Goal: Information Seeking & Learning: Learn about a topic

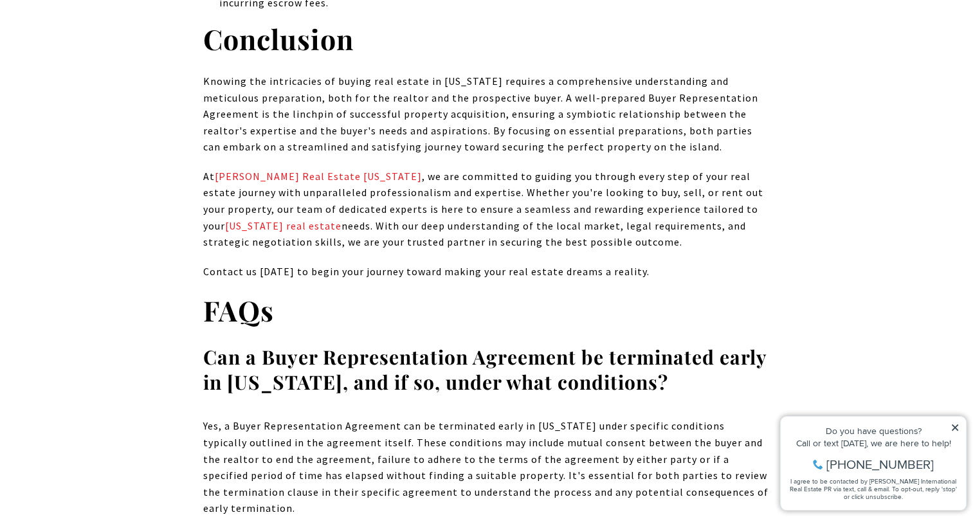
scroll to position [7973, 0]
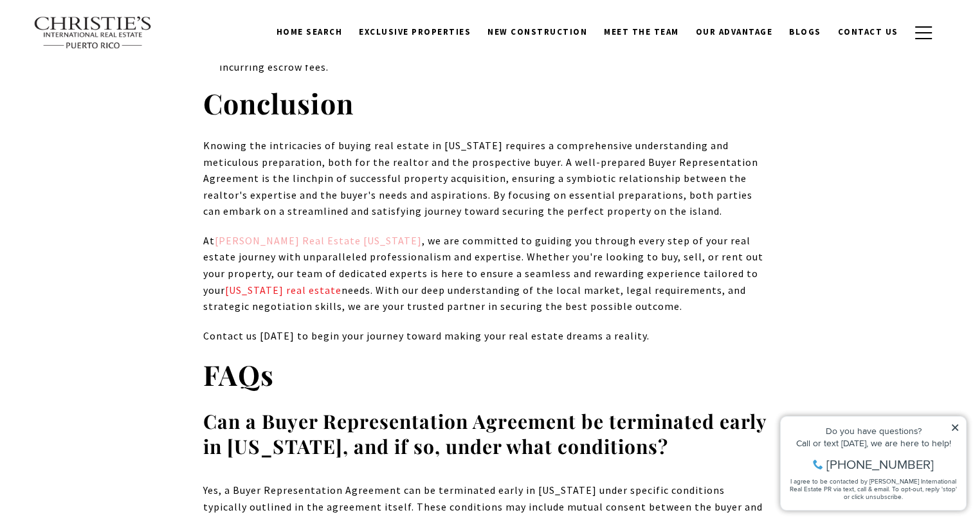
click at [281, 234] on span "Christie's Real Estate Puerto Rico" at bounding box center [318, 240] width 207 height 13
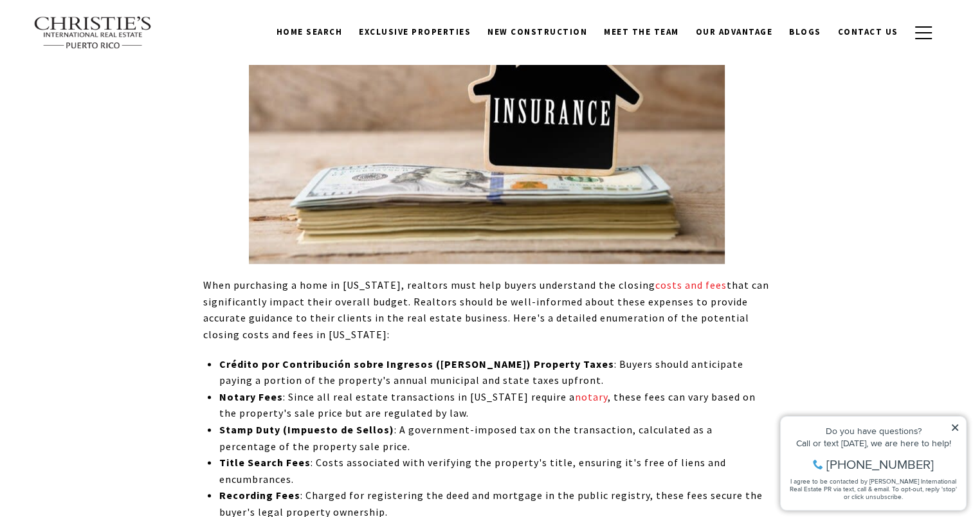
scroll to position [7201, 0]
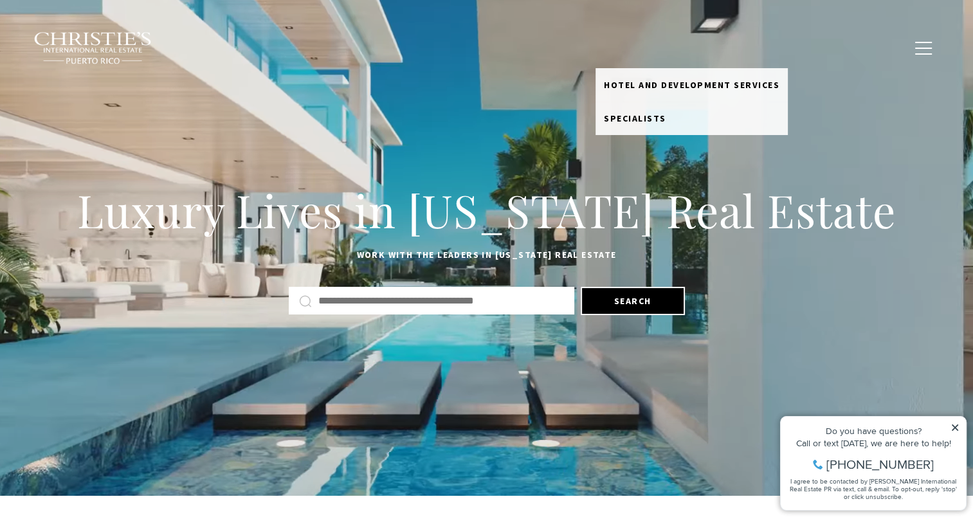
click at [639, 44] on link "Meet the Team" at bounding box center [641, 47] width 92 height 24
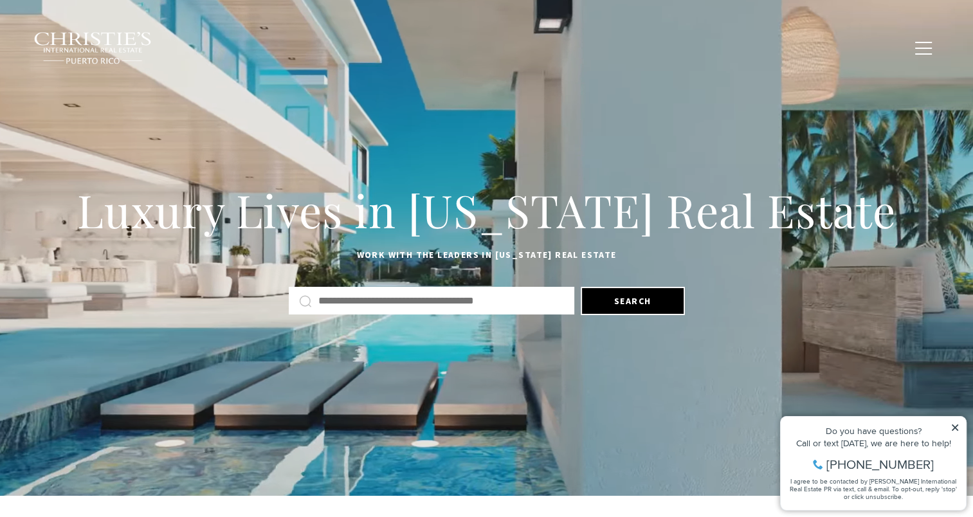
click at [639, 48] on link "Meet the Team" at bounding box center [641, 47] width 92 height 24
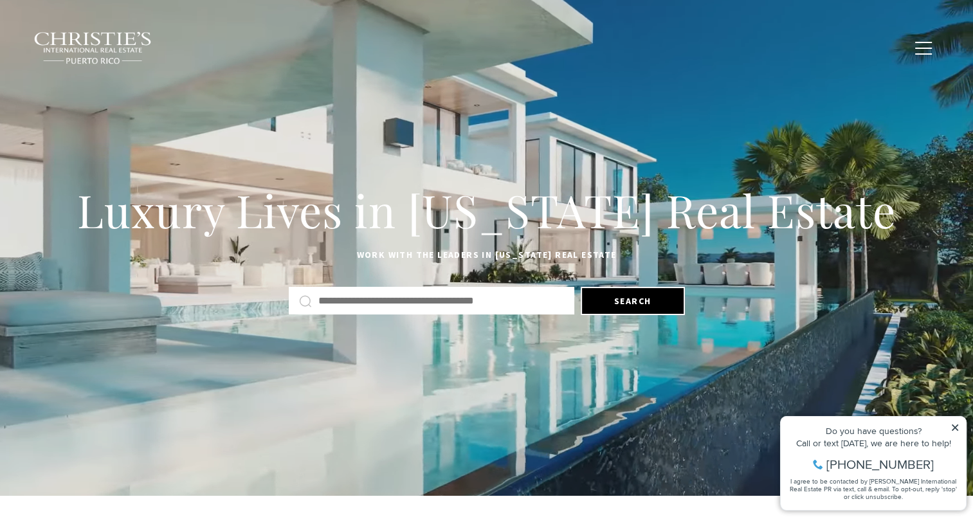
click at [540, 46] on span "New Construction" at bounding box center [537, 47] width 100 height 11
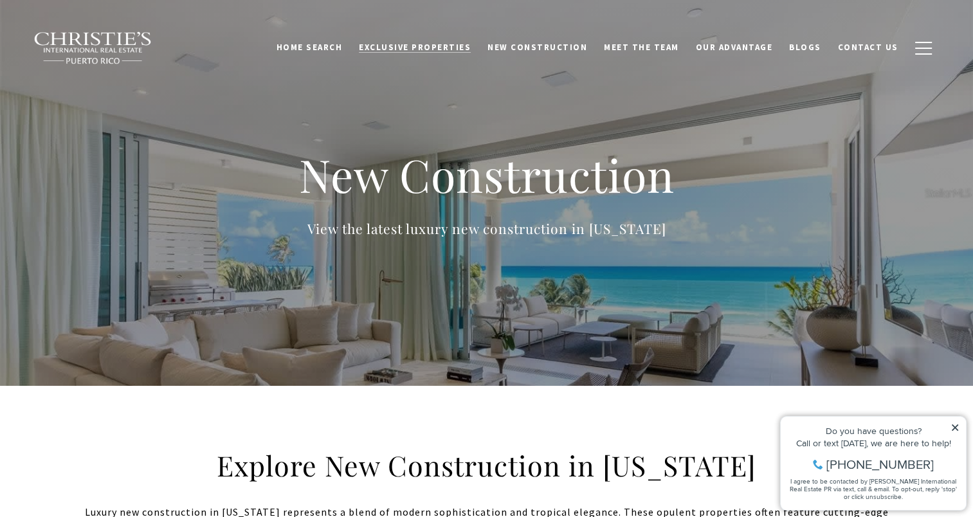
click at [417, 46] on span "Exclusive Properties" at bounding box center [415, 47] width 112 height 11
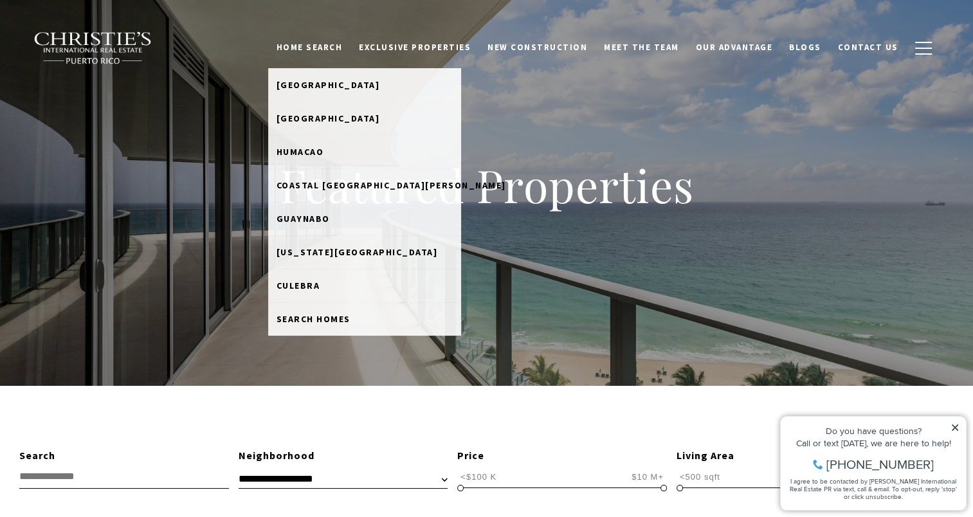
click at [338, 46] on link "Home Search" at bounding box center [309, 47] width 83 height 24
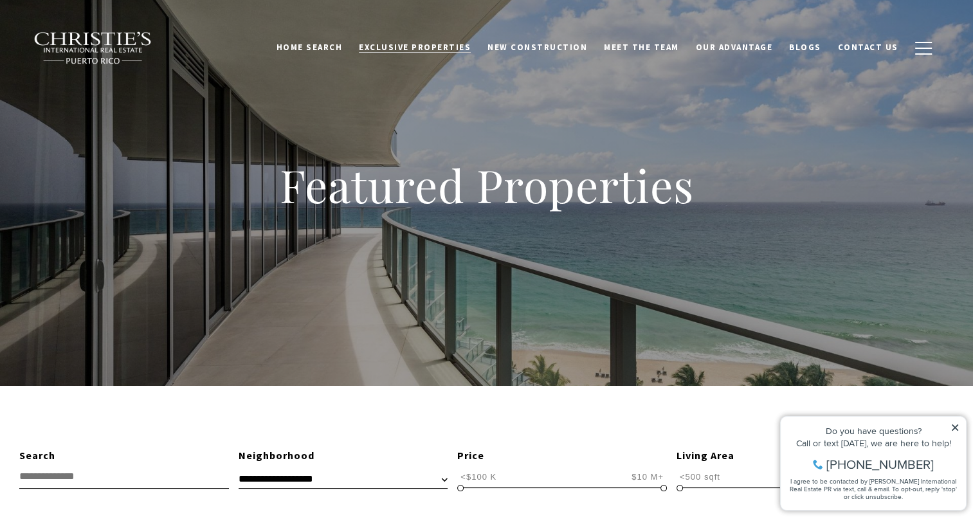
click at [411, 44] on span "Exclusive Properties" at bounding box center [415, 47] width 112 height 11
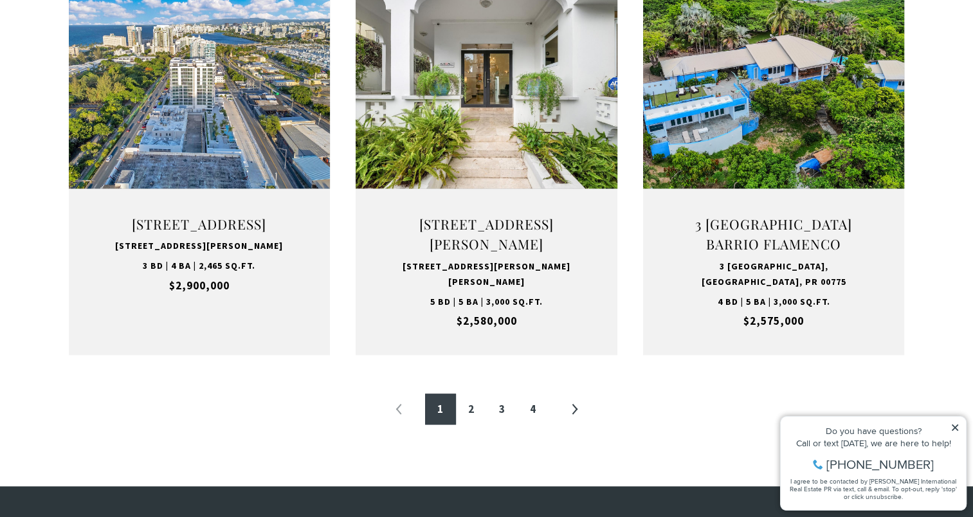
scroll to position [1415, 0]
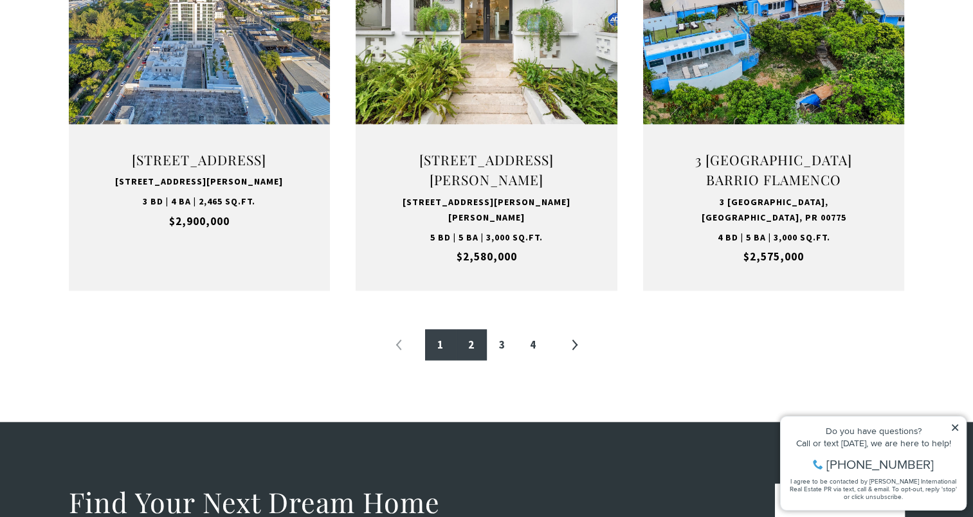
click at [472, 344] on link "2" at bounding box center [471, 344] width 31 height 31
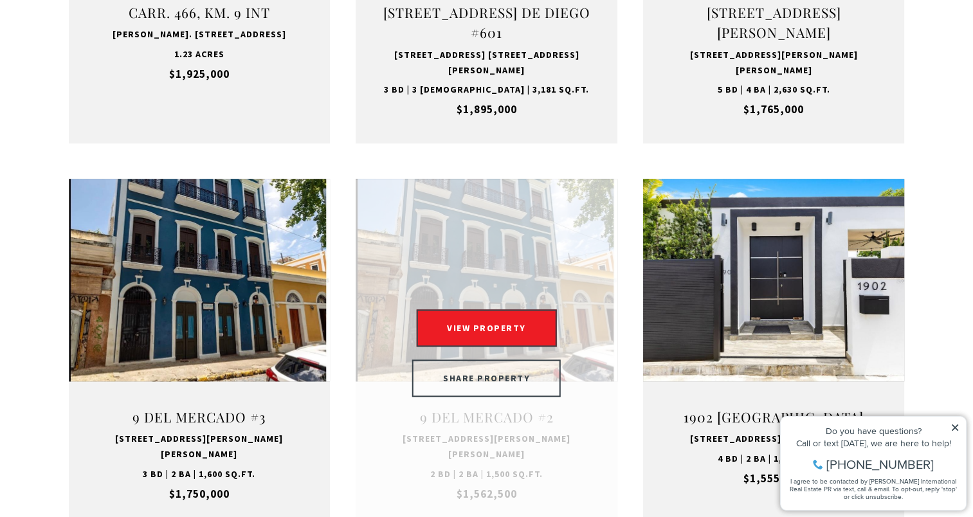
scroll to position [1222, 0]
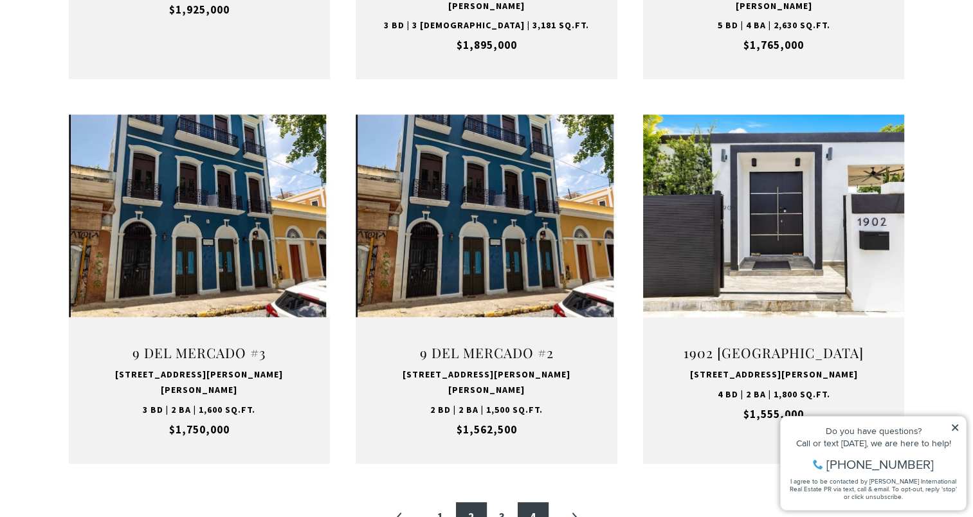
click at [536, 502] on link "4" at bounding box center [533, 517] width 31 height 31
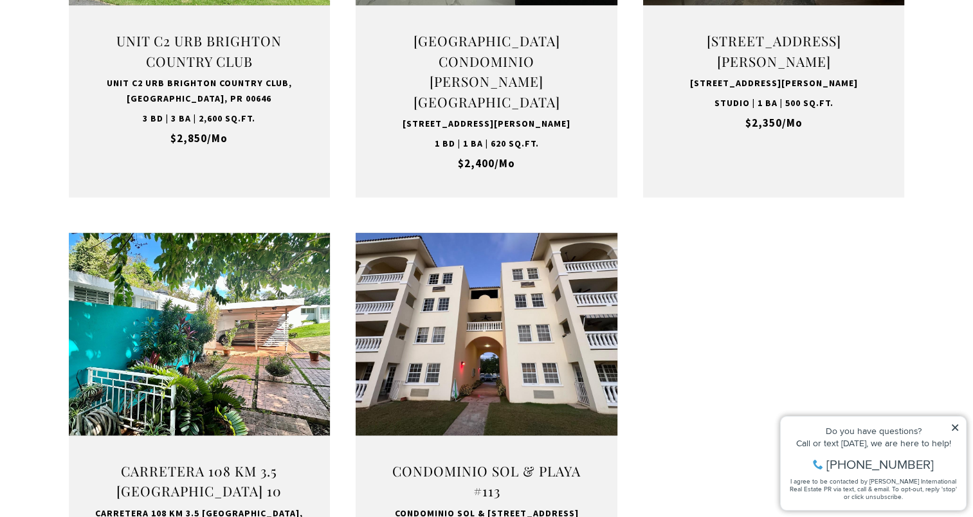
scroll to position [1286, 0]
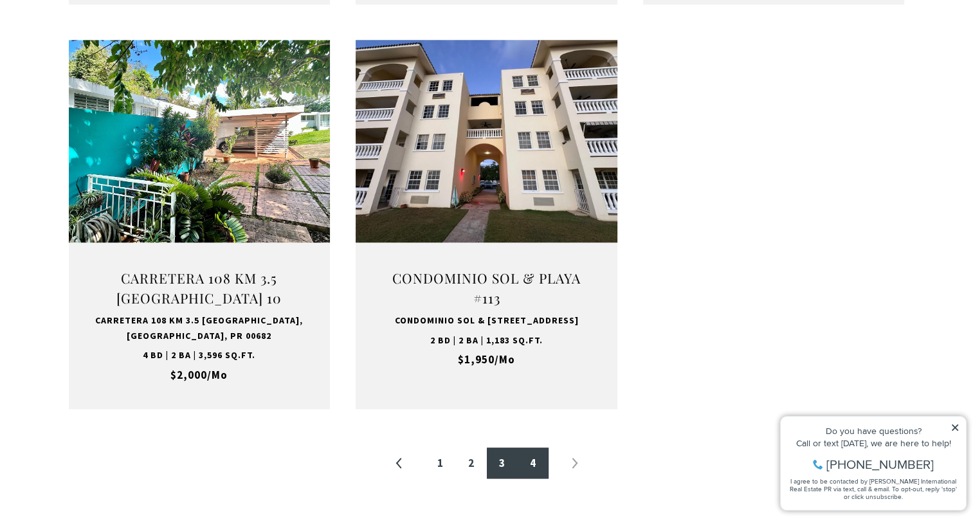
click at [491, 463] on link "3" at bounding box center [502, 462] width 31 height 31
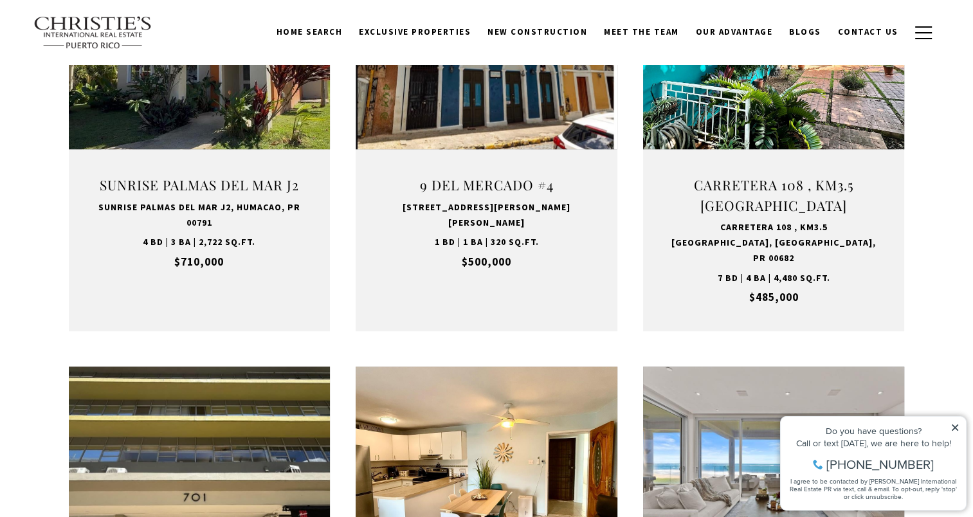
scroll to position [900, 0]
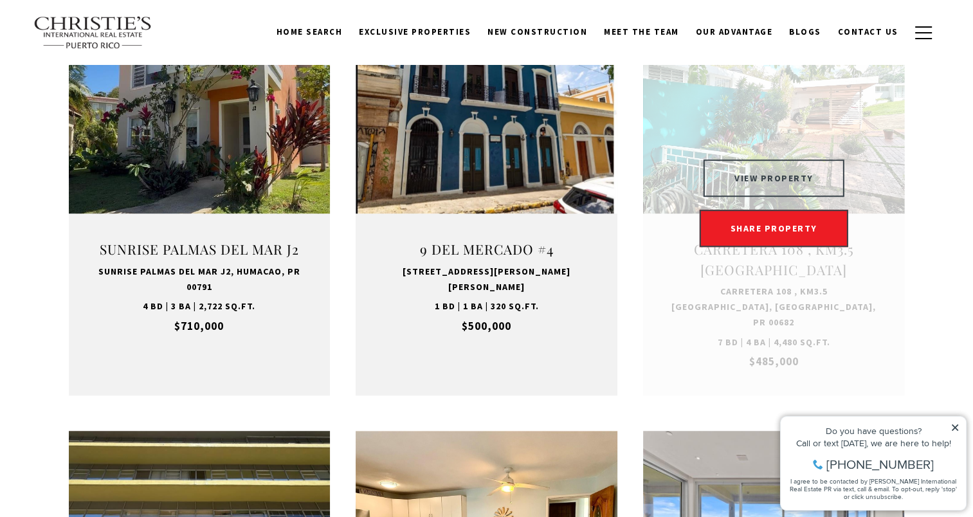
click at [784, 186] on button "VIEW PROPERTY" at bounding box center [773, 177] width 141 height 37
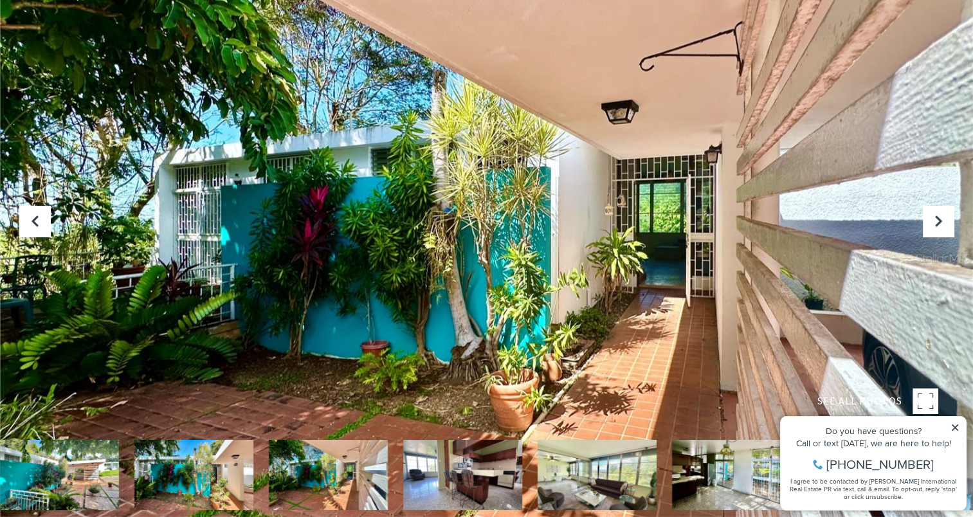
scroll to position [129, 0]
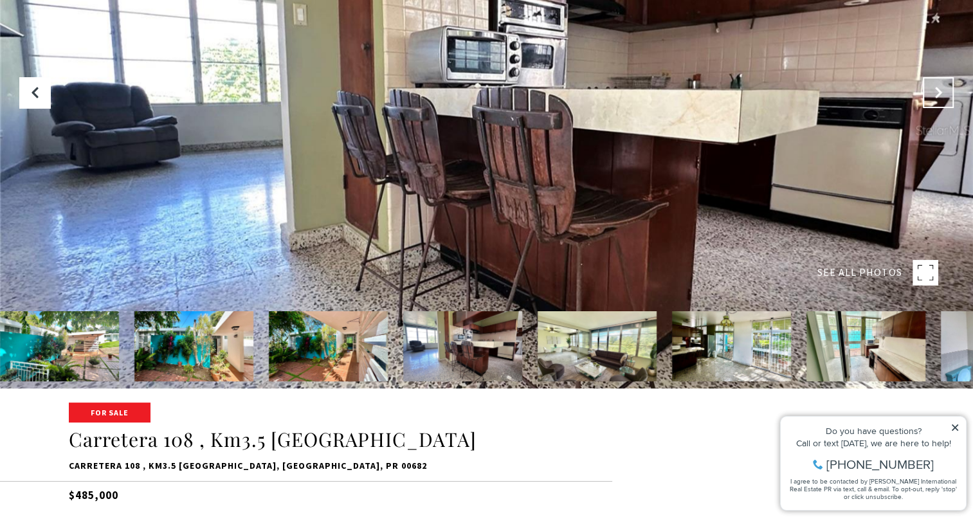
click at [945, 91] on button "Next Slide" at bounding box center [938, 92] width 31 height 31
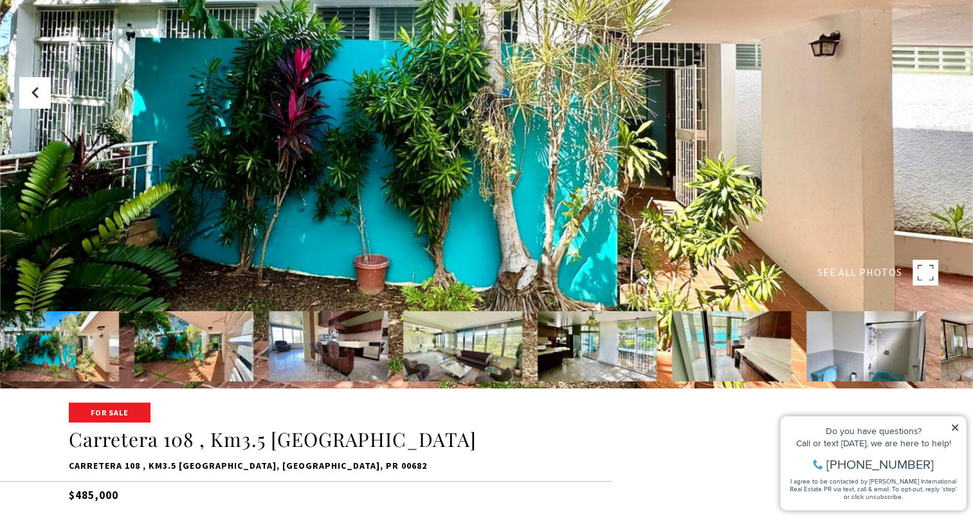
click at [945, 91] on button "Next Slide" at bounding box center [938, 92] width 31 height 31
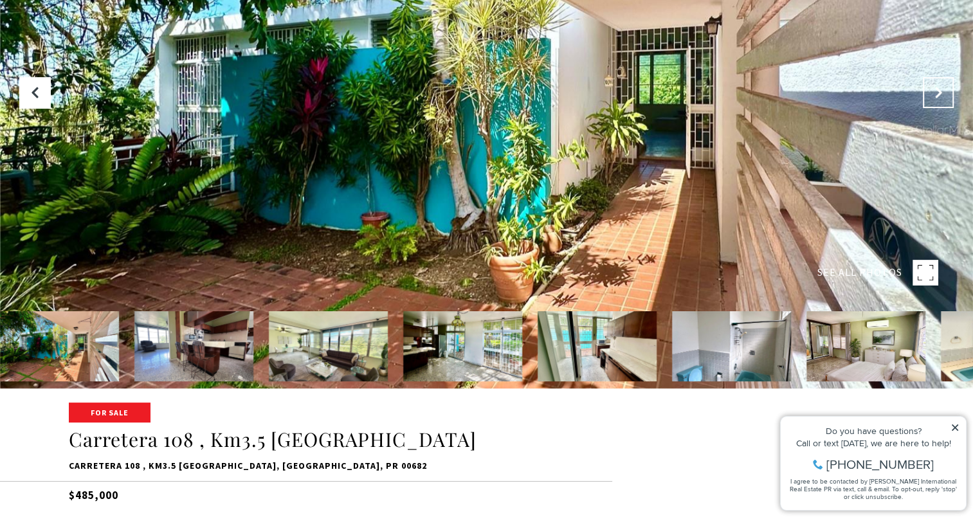
click at [945, 91] on button "Next Slide" at bounding box center [938, 92] width 31 height 31
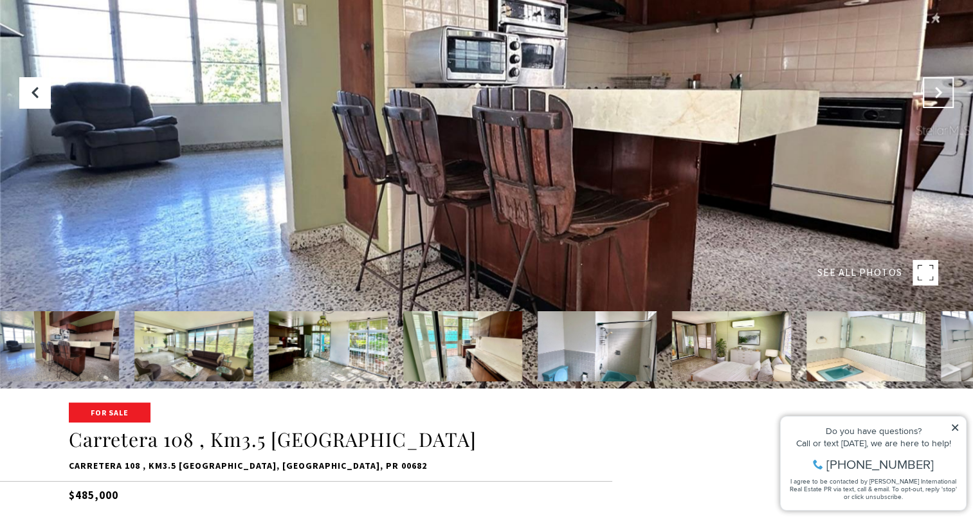
click at [945, 91] on button "Next Slide" at bounding box center [938, 92] width 31 height 31
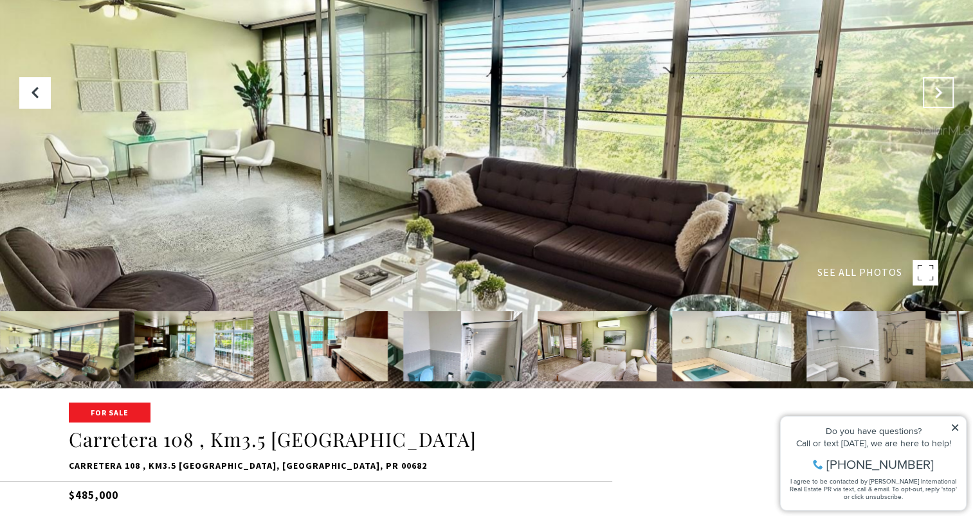
click at [945, 91] on button "Next Slide" at bounding box center [938, 92] width 31 height 31
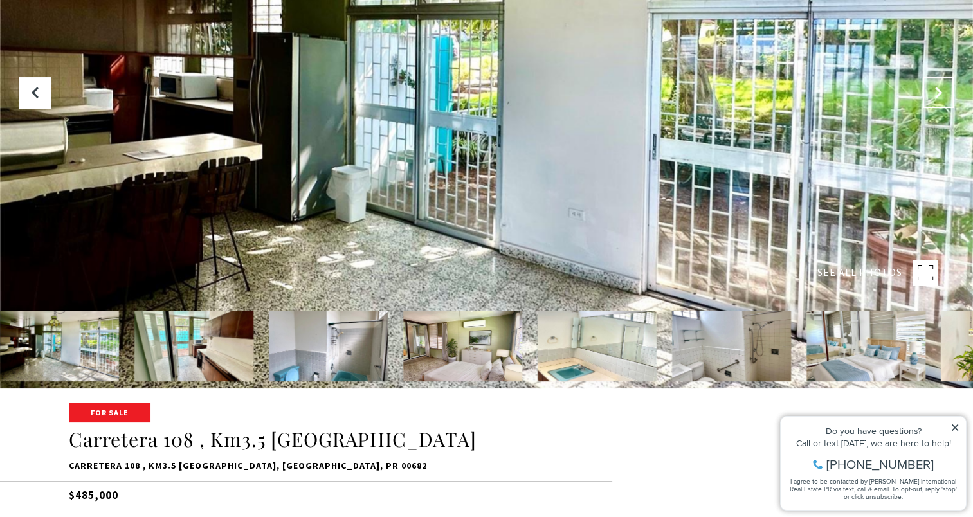
click at [945, 91] on button "Next Slide" at bounding box center [938, 92] width 31 height 31
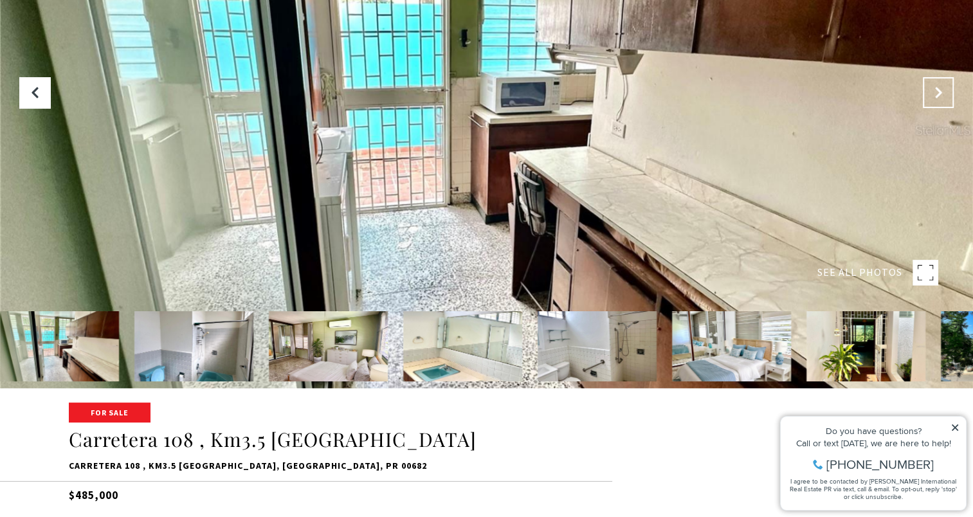
click at [945, 91] on button "Next Slide" at bounding box center [938, 92] width 31 height 31
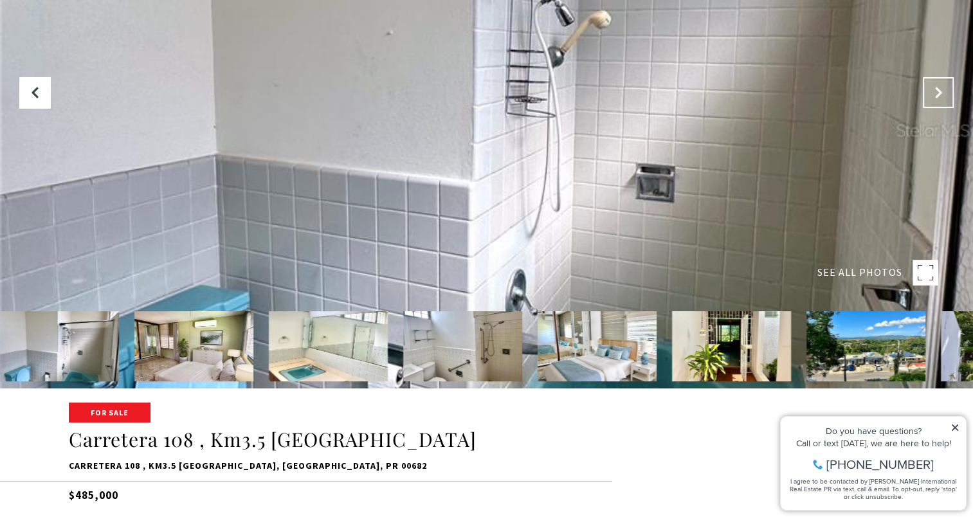
click at [945, 91] on button "Next Slide" at bounding box center [938, 92] width 31 height 31
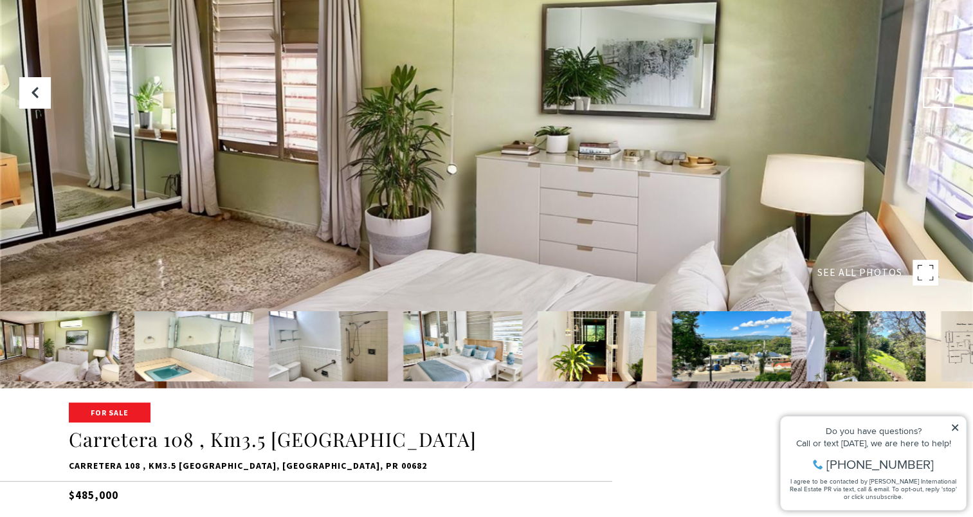
click at [945, 91] on button "Next Slide" at bounding box center [938, 92] width 31 height 31
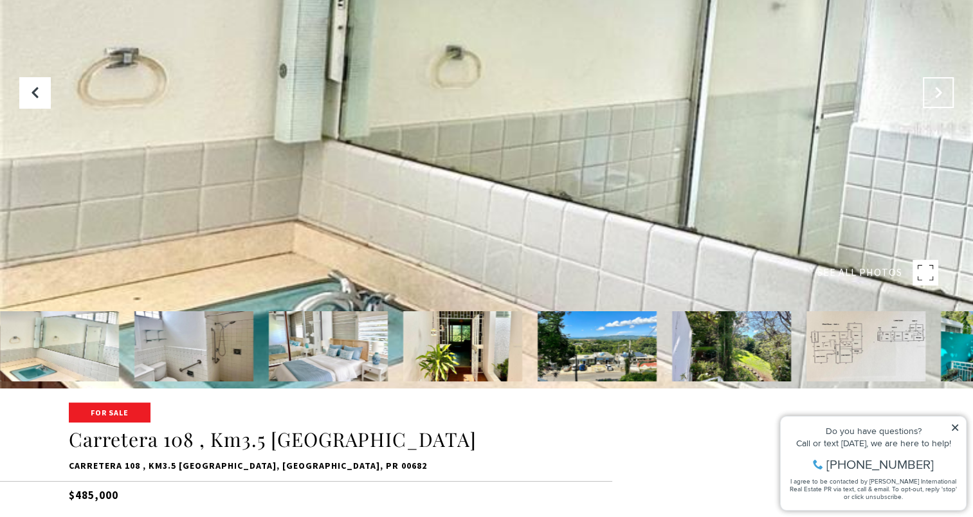
click at [945, 91] on button "Next Slide" at bounding box center [938, 92] width 31 height 31
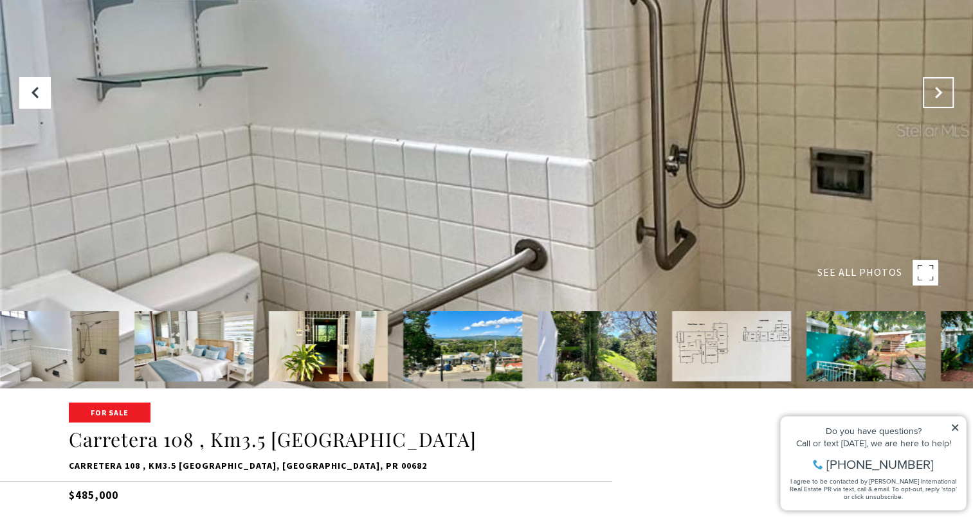
click at [945, 91] on button "Next Slide" at bounding box center [938, 92] width 31 height 31
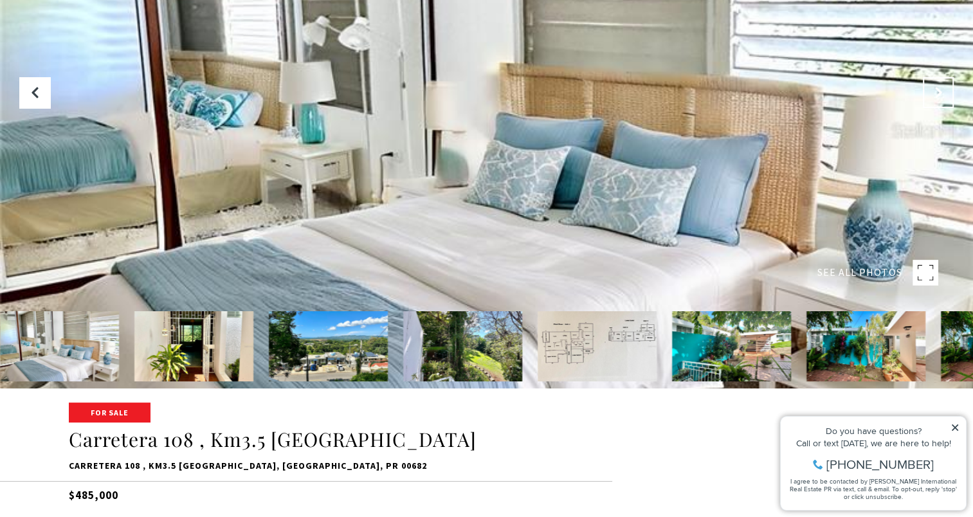
click at [945, 91] on button "Next Slide" at bounding box center [938, 92] width 31 height 31
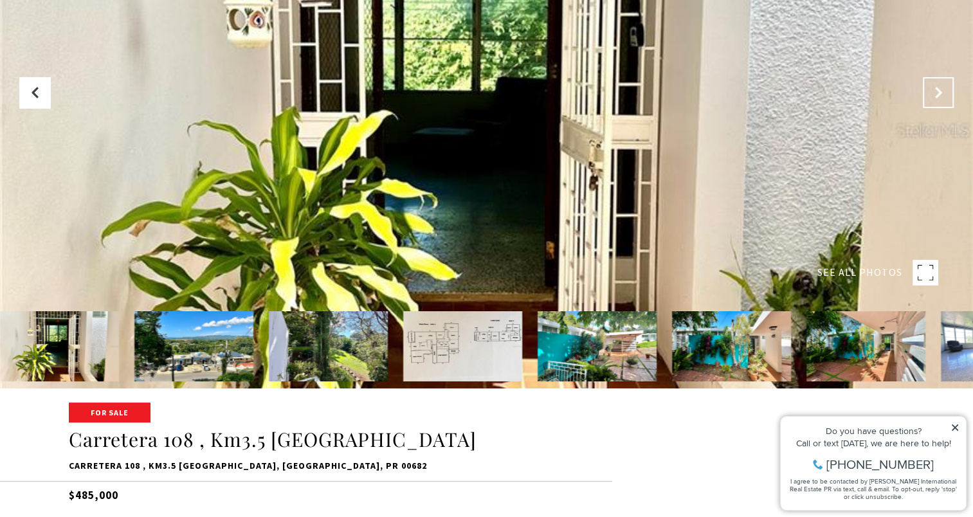
click at [945, 91] on button "Next Slide" at bounding box center [938, 92] width 31 height 31
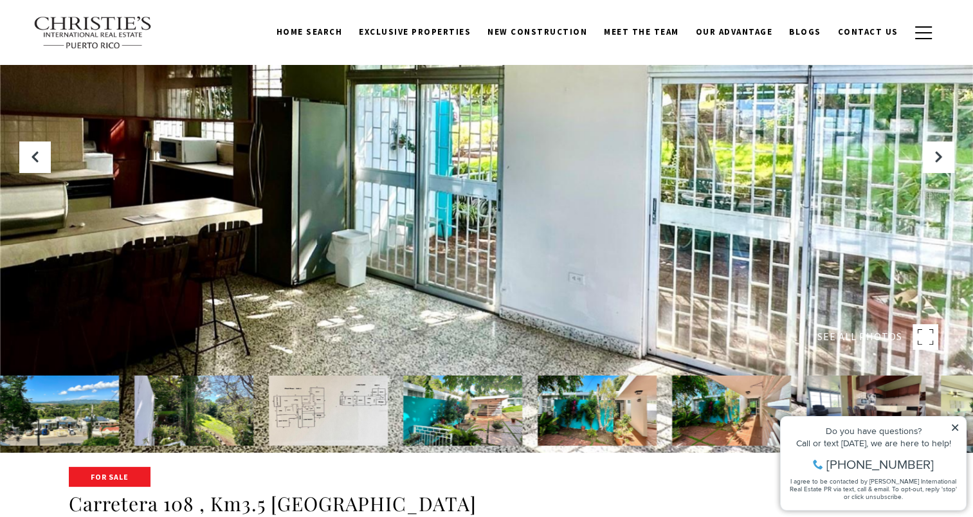
scroll to position [0, 0]
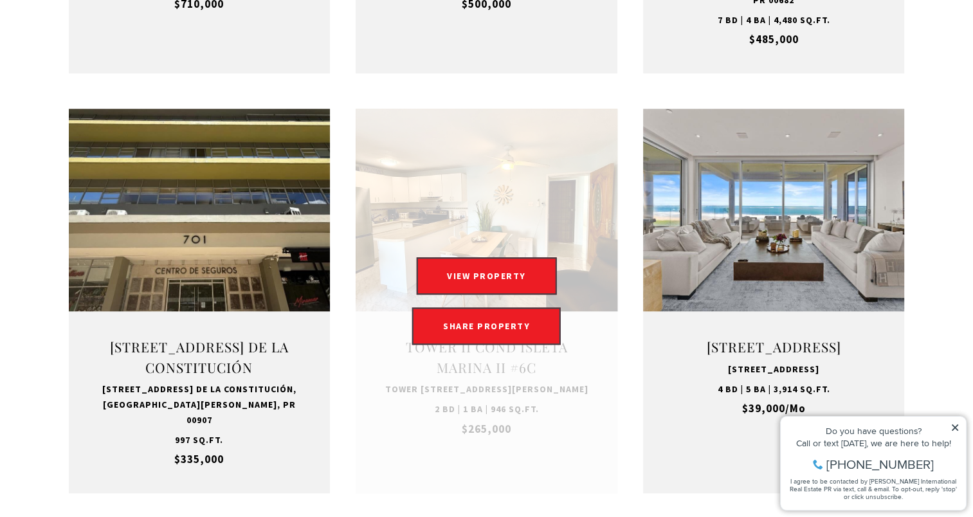
scroll to position [1287, 0]
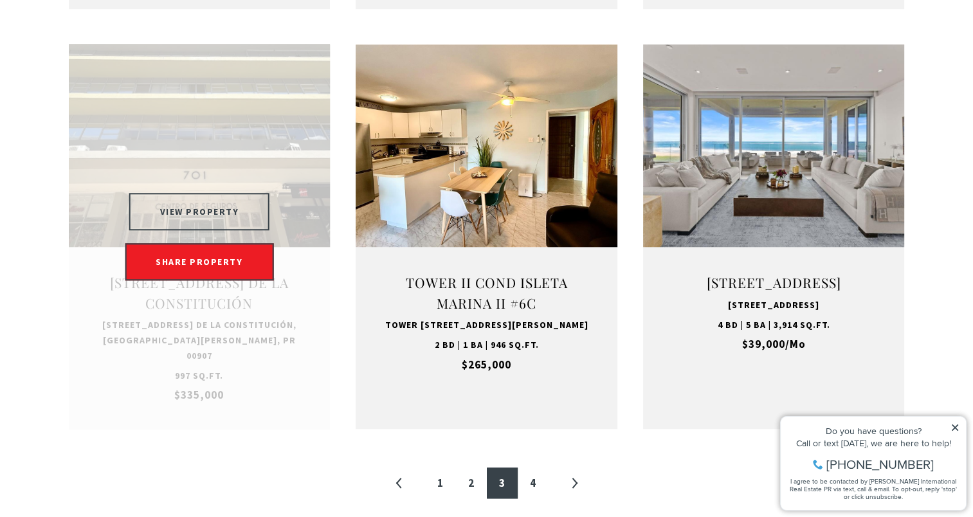
click at [224, 203] on button "VIEW PROPERTY" at bounding box center [199, 211] width 141 height 37
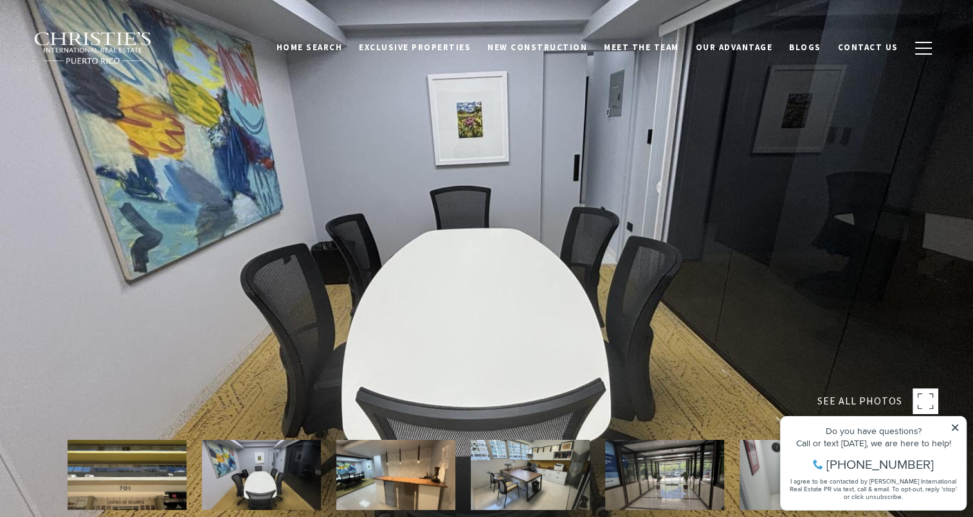
scroll to position [64, 0]
